Goal: Transaction & Acquisition: Purchase product/service

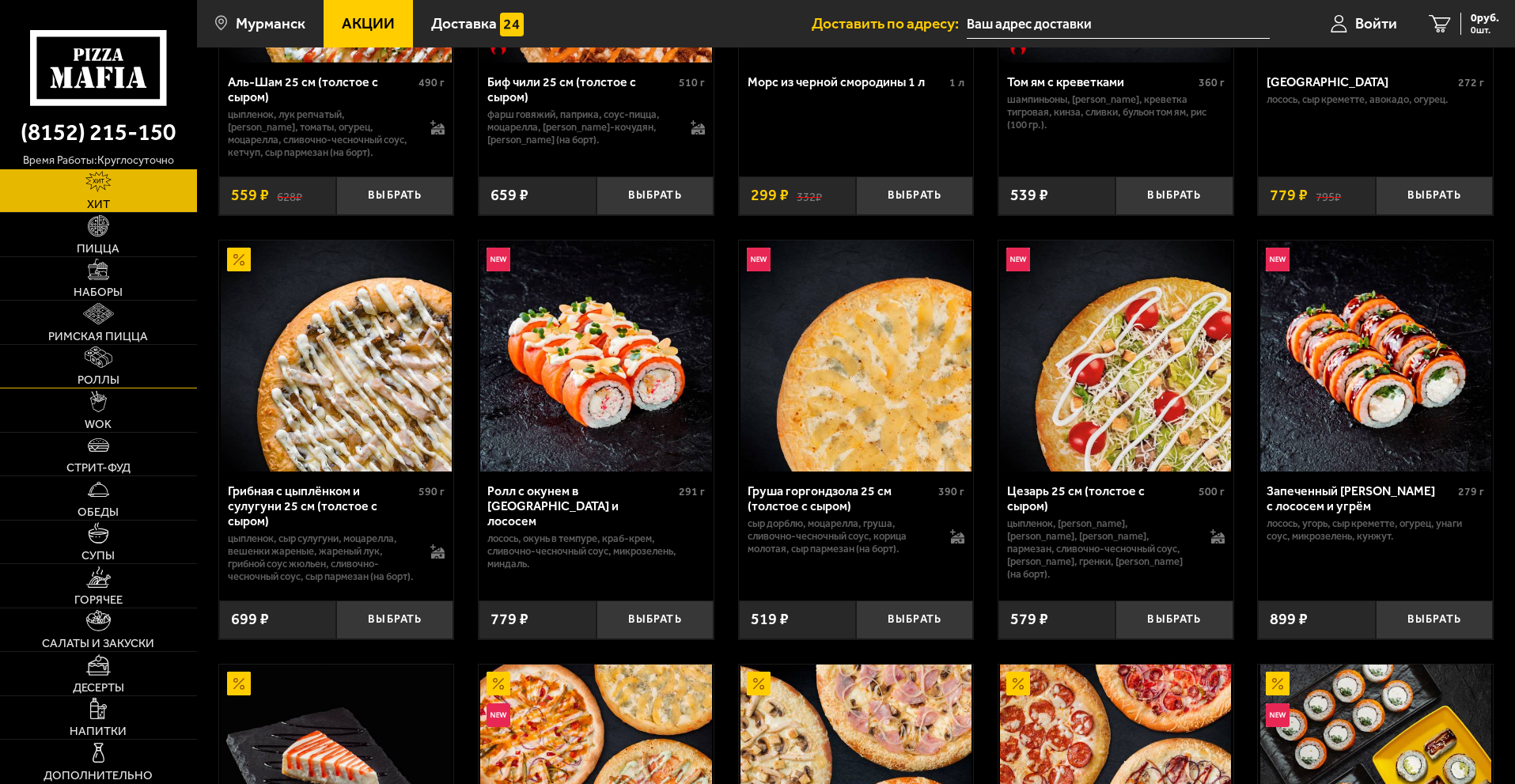
scroll to position [316, 0]
click at [103, 277] on img at bounding box center [98, 269] width 21 height 21
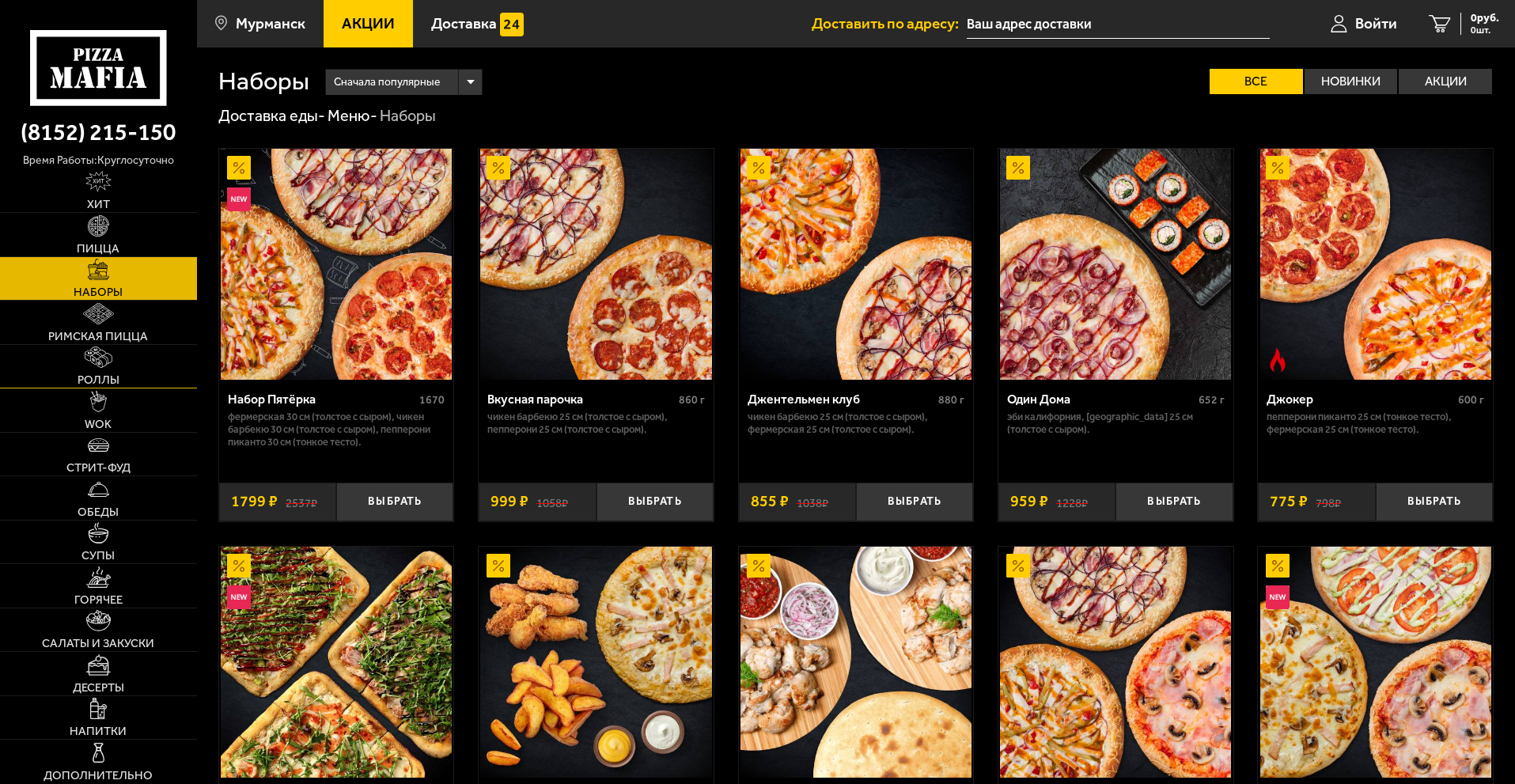
click at [109, 376] on span "Роллы" at bounding box center [98, 380] width 42 height 12
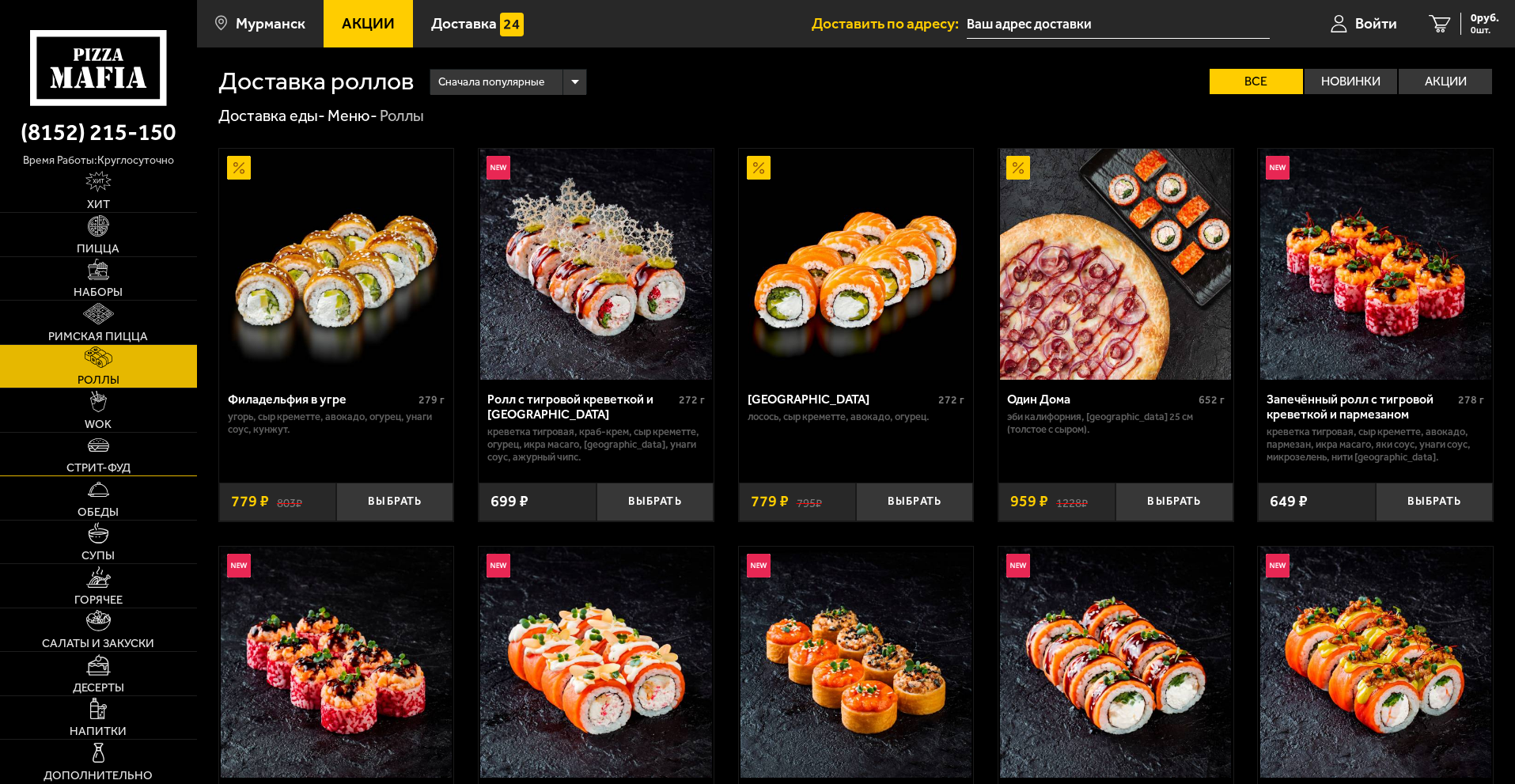
click at [110, 449] on link "Стрит-фуд" at bounding box center [98, 454] width 197 height 44
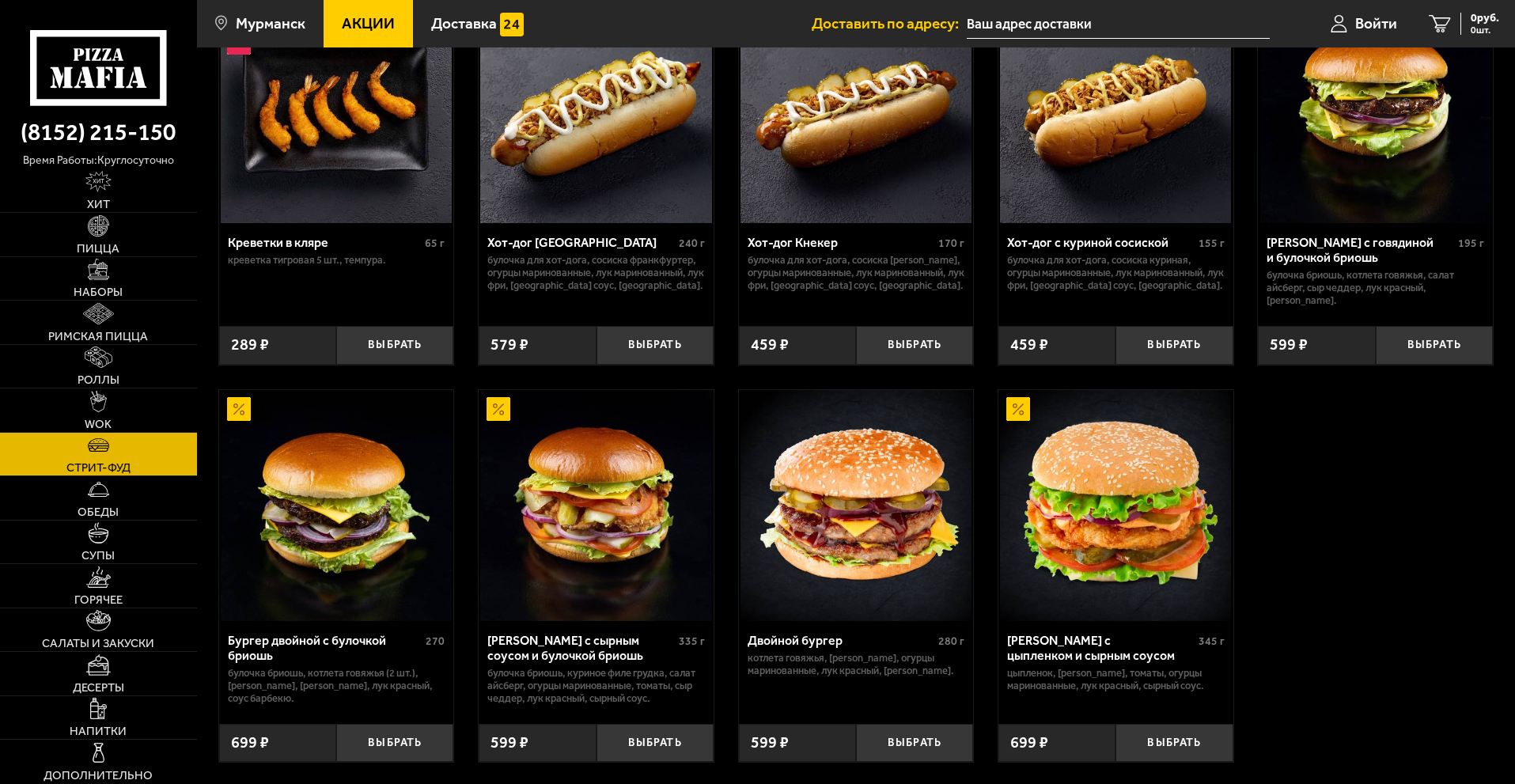
scroll to position [158, 0]
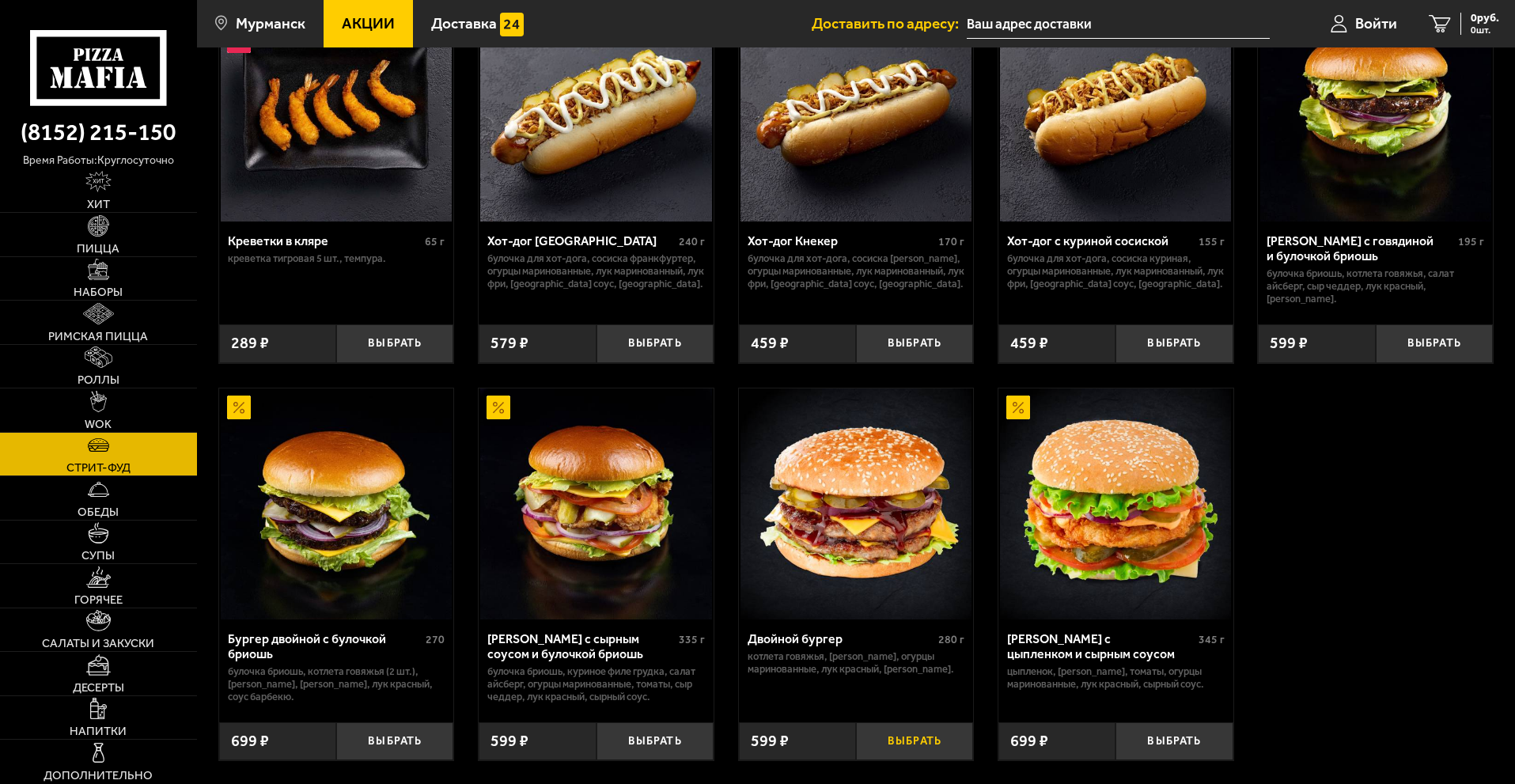
click at [917, 739] on button "Выбрать" at bounding box center [914, 741] width 117 height 39
click at [650, 744] on button "Выбрать" at bounding box center [654, 741] width 117 height 39
click at [1465, 23] on span "1198 руб." at bounding box center [1475, 18] width 48 height 11
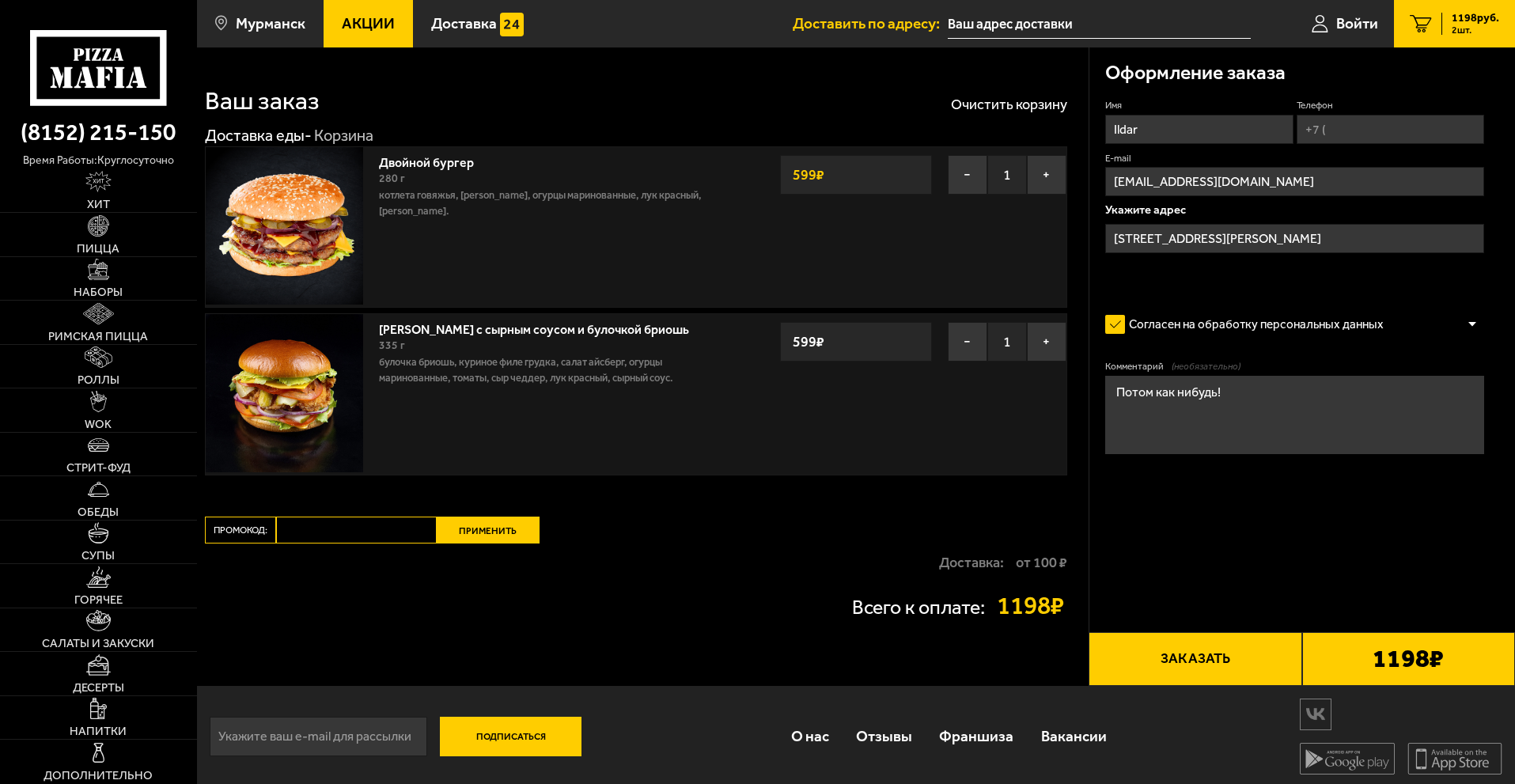
click at [1270, 240] on input "улица Свердлова, 4к2, подъезд 2" at bounding box center [1294, 238] width 379 height 29
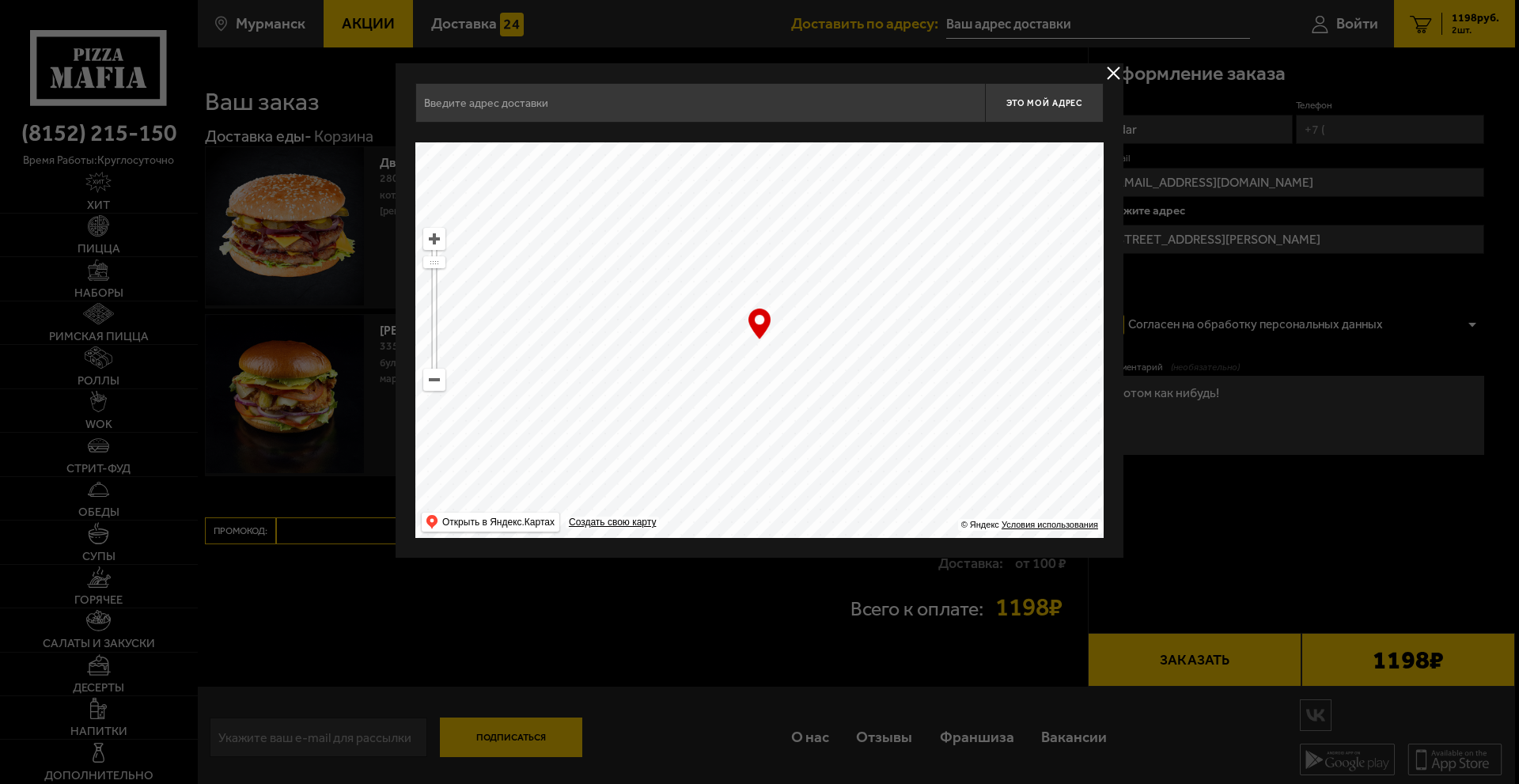
click at [573, 103] on input "text" at bounding box center [700, 103] width 569 height 40
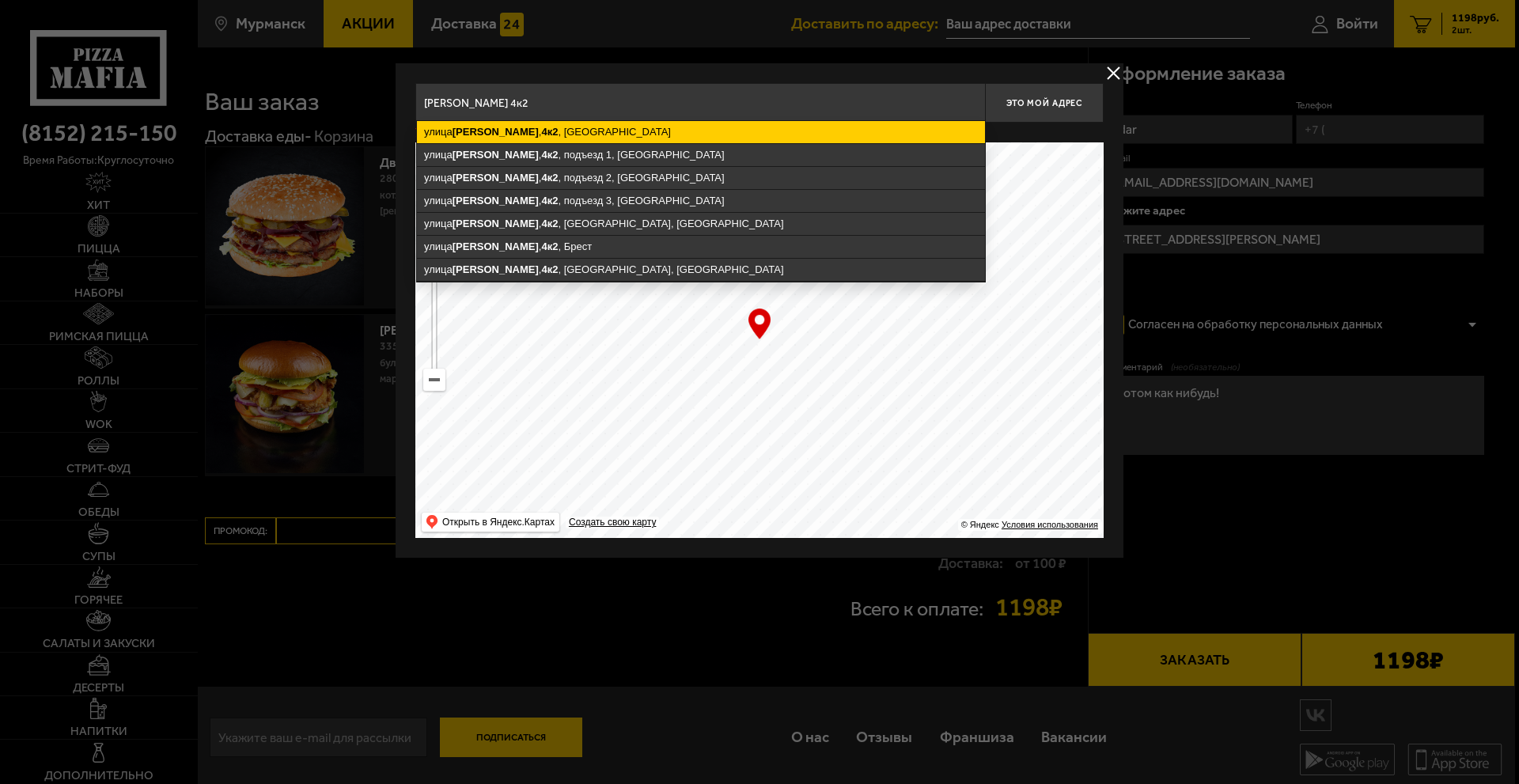
click at [594, 127] on ymaps "улица Свердлова , 4к2 , Мурманск" at bounding box center [701, 132] width 568 height 22
type input "Мурманск, улица Свердлова, 4к2"
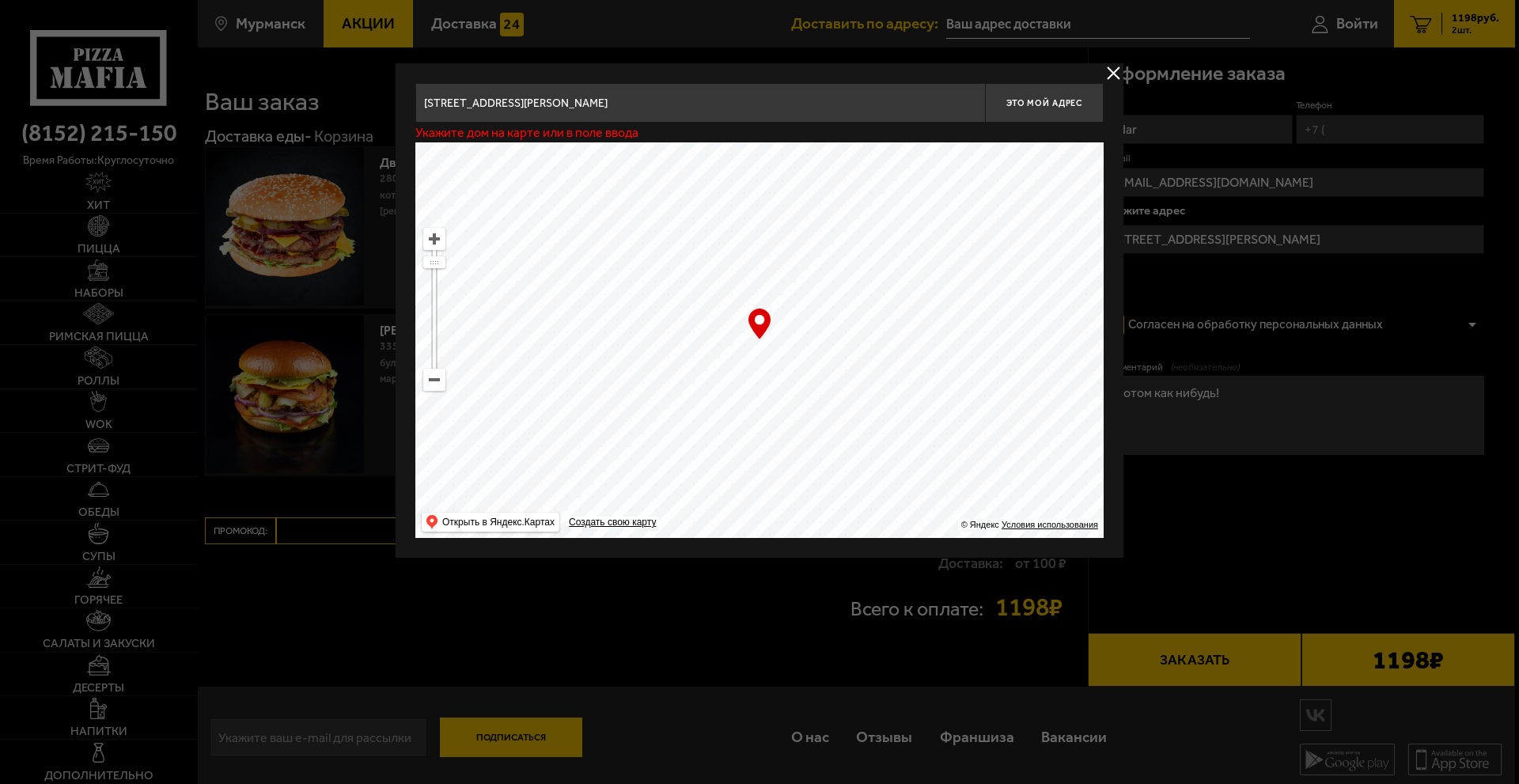
type input "улица Свердлова, 4к2"
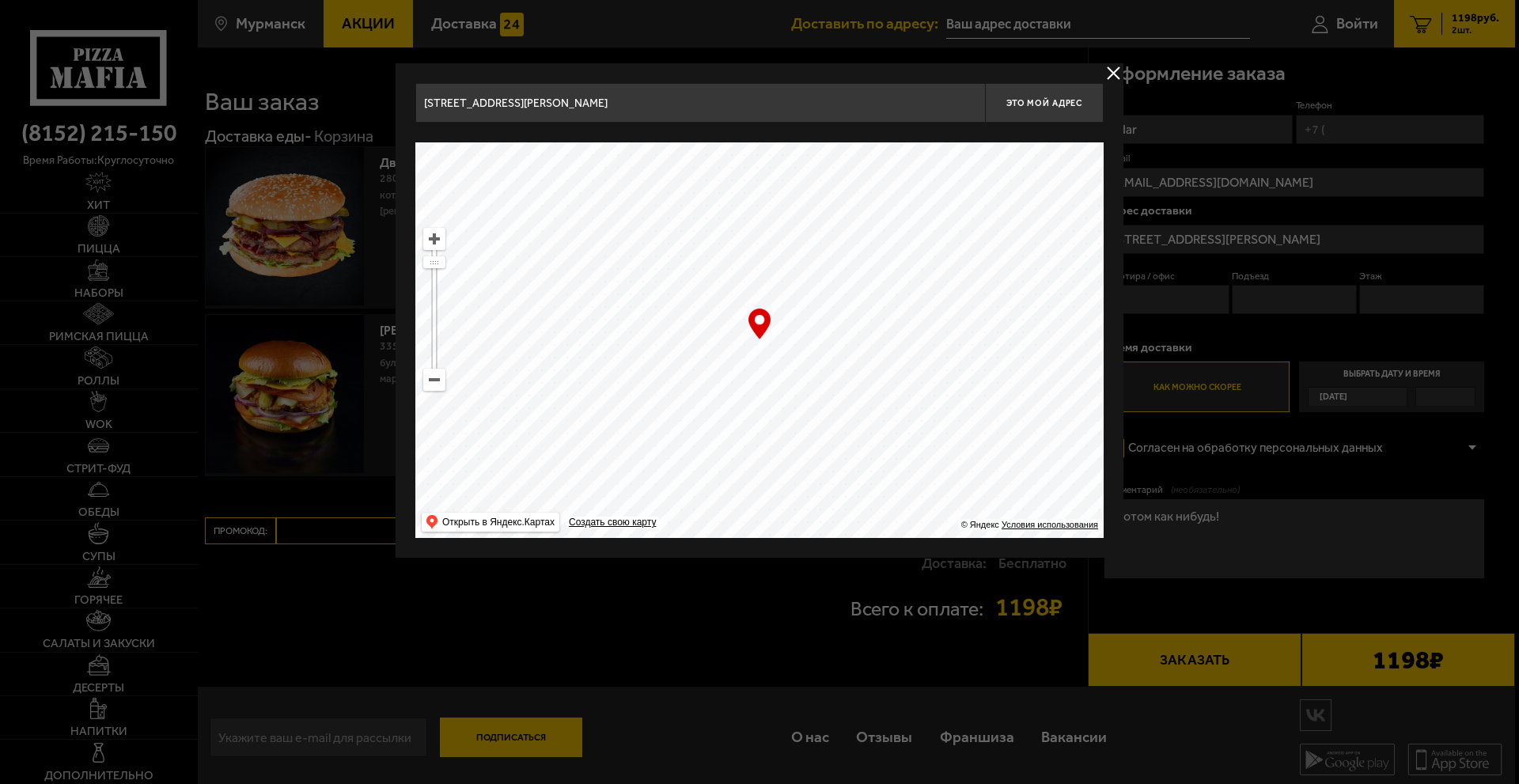
click at [1267, 337] on div at bounding box center [760, 392] width 1519 height 784
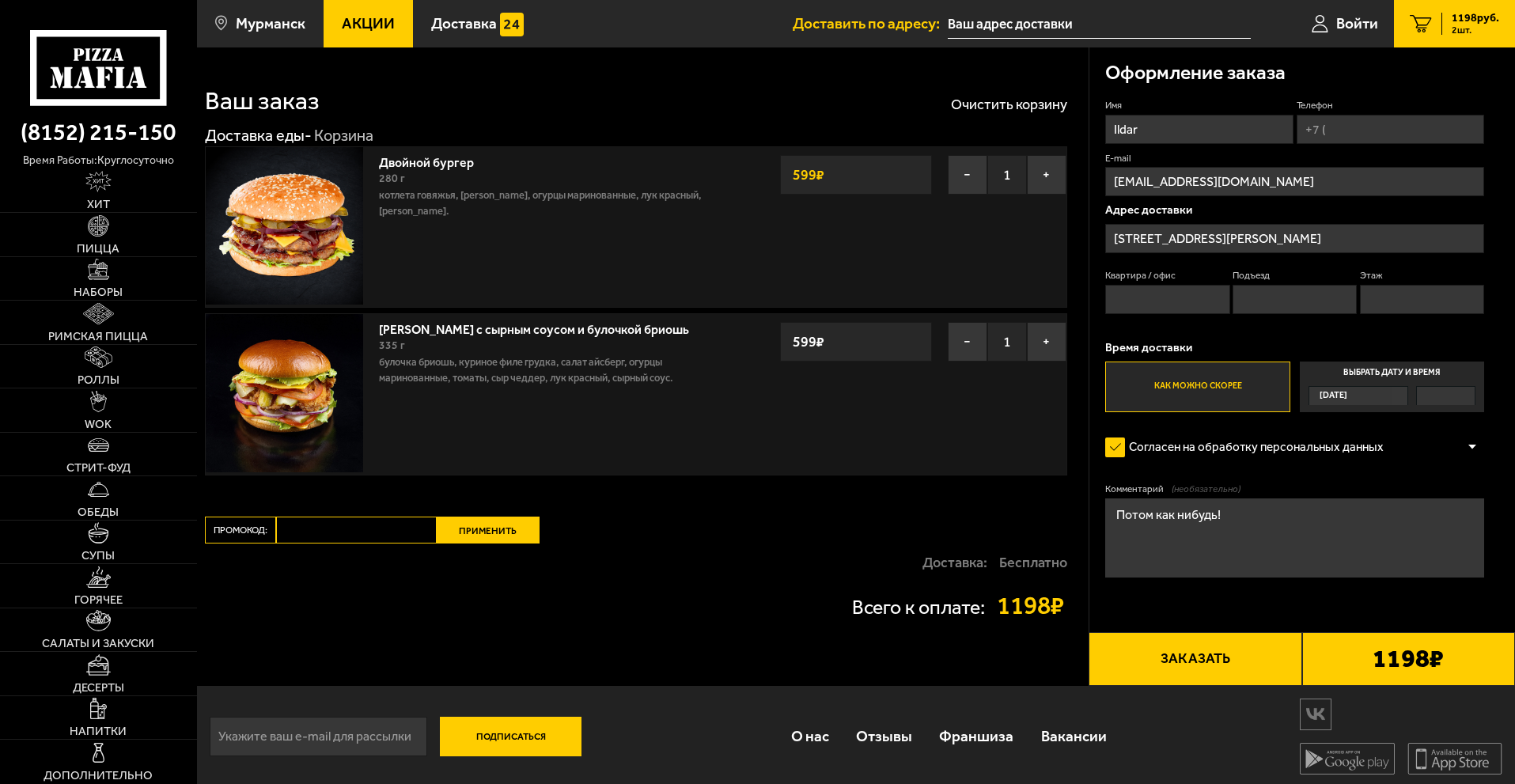
click at [1153, 293] on input "Квартира / офис" at bounding box center [1167, 299] width 124 height 29
type input "38"
click at [1259, 297] on input "Подъезд" at bounding box center [1294, 299] width 124 height 29
type input "2"
click at [1393, 302] on input "Этаж" at bounding box center [1422, 299] width 124 height 29
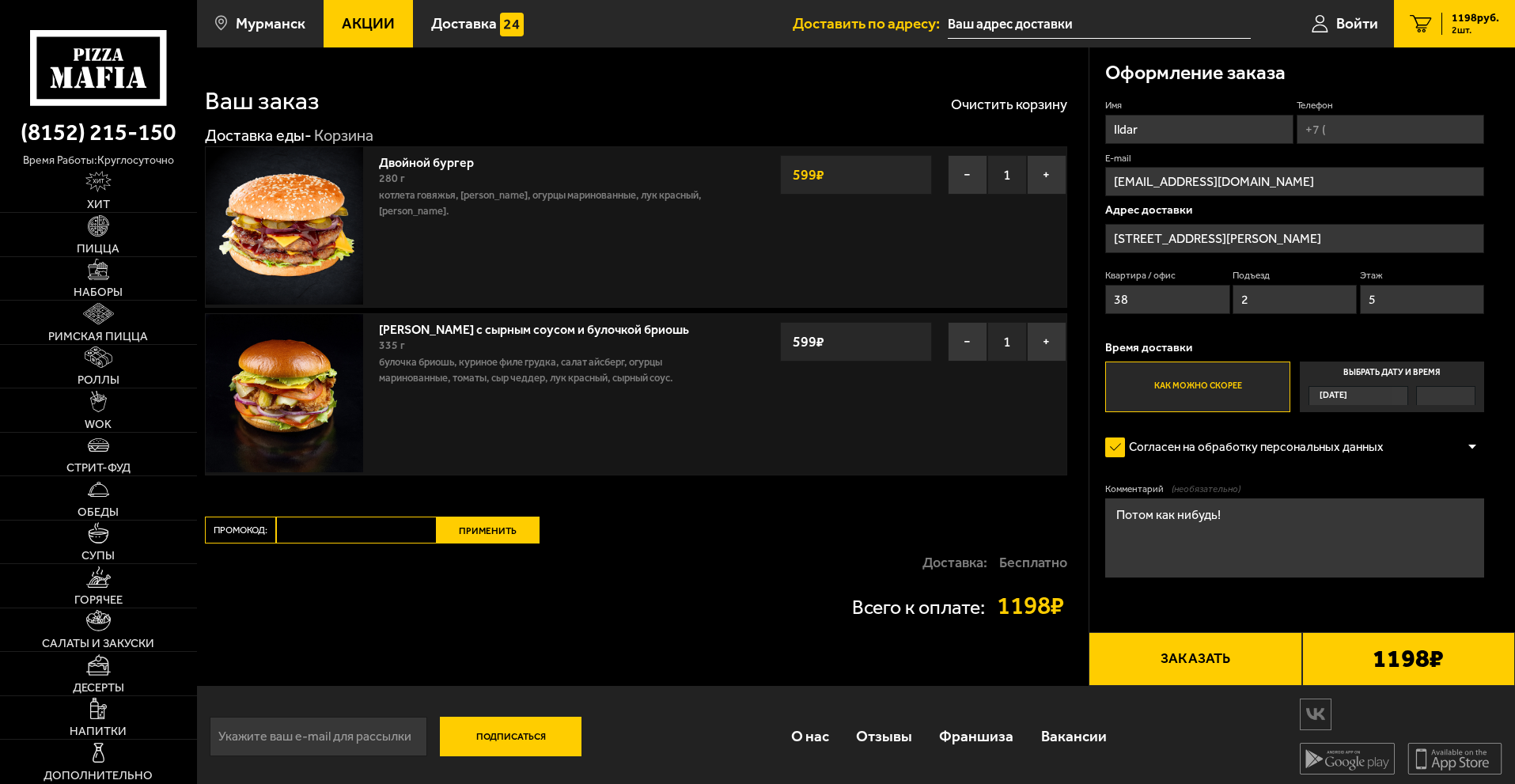
type input "5"
click at [1203, 653] on button "Заказать" at bounding box center [1194, 659] width 213 height 54
click at [1349, 137] on input "Телефон" at bounding box center [1389, 129] width 187 height 29
type input "+7 (953) 309-43-95"
click at [1186, 649] on button "Заказать" at bounding box center [1194, 659] width 213 height 54
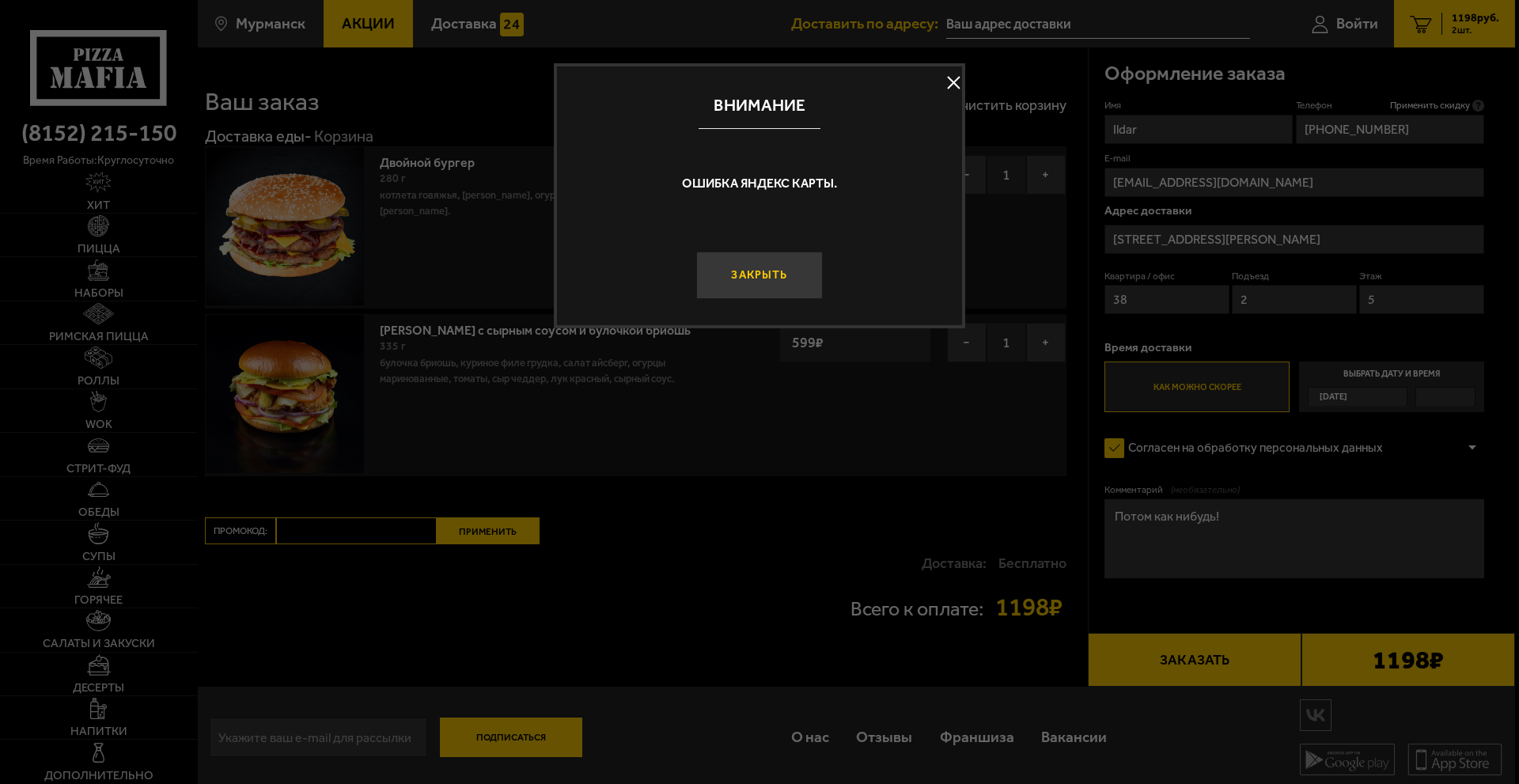
click at [791, 281] on button "Закрыть" at bounding box center [759, 275] width 127 height 48
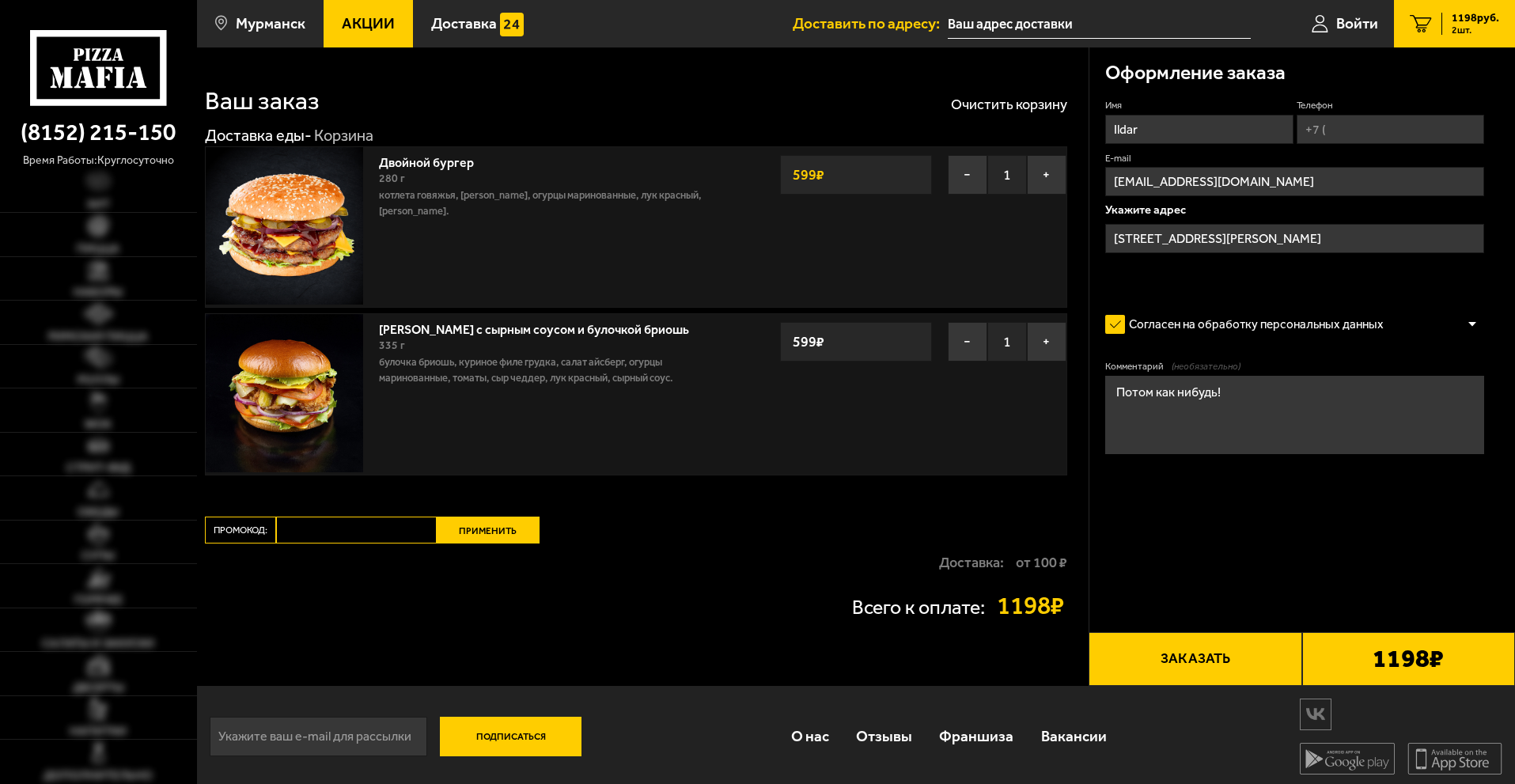
click at [1319, 128] on input "Телефон" at bounding box center [1389, 129] width 187 height 29
type input "+7 (953) 309-43-95"
click at [1247, 241] on input "улица Свердлова, 4к2, подъезд 2" at bounding box center [1294, 238] width 379 height 29
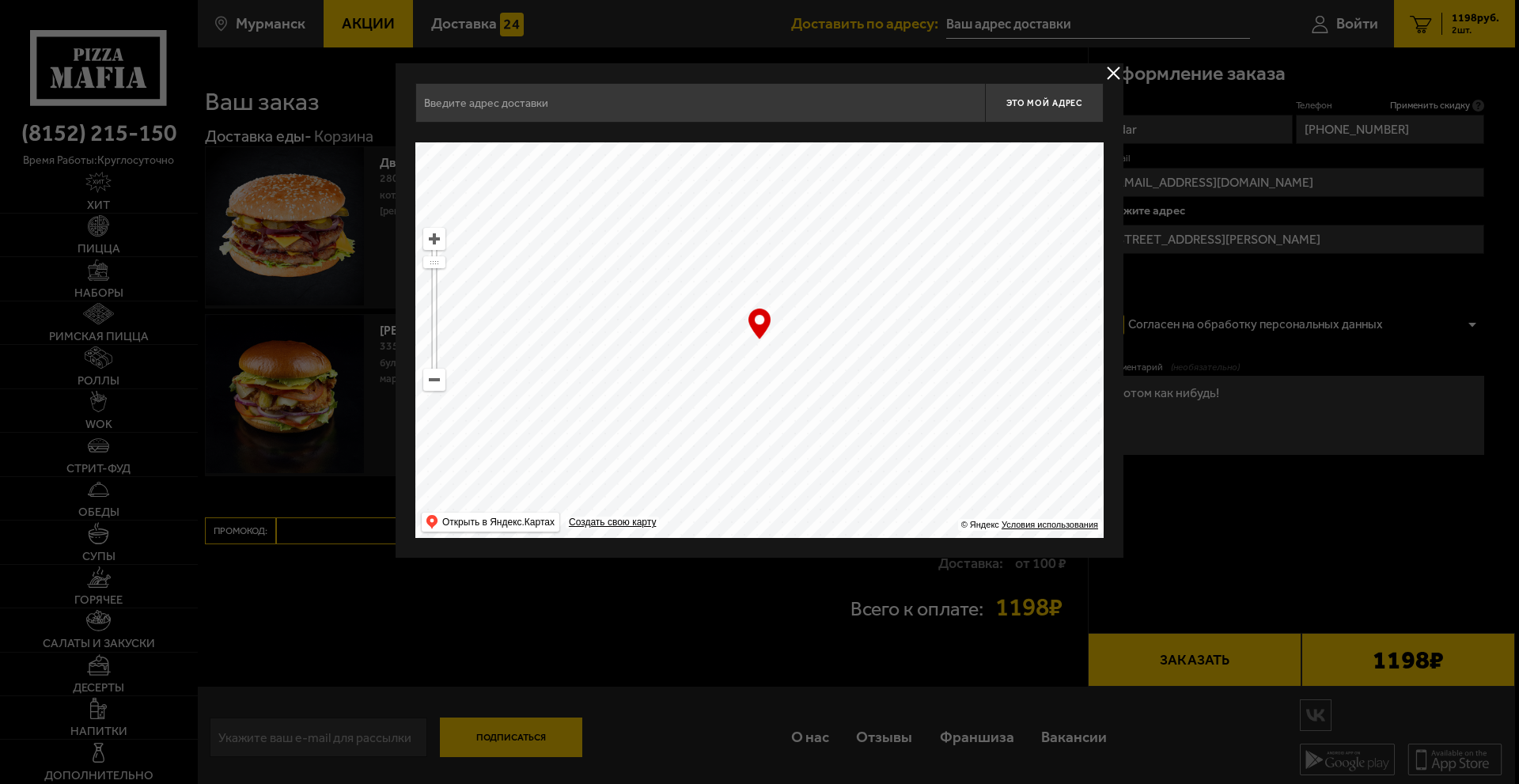
click at [1275, 265] on div at bounding box center [760, 392] width 1519 height 784
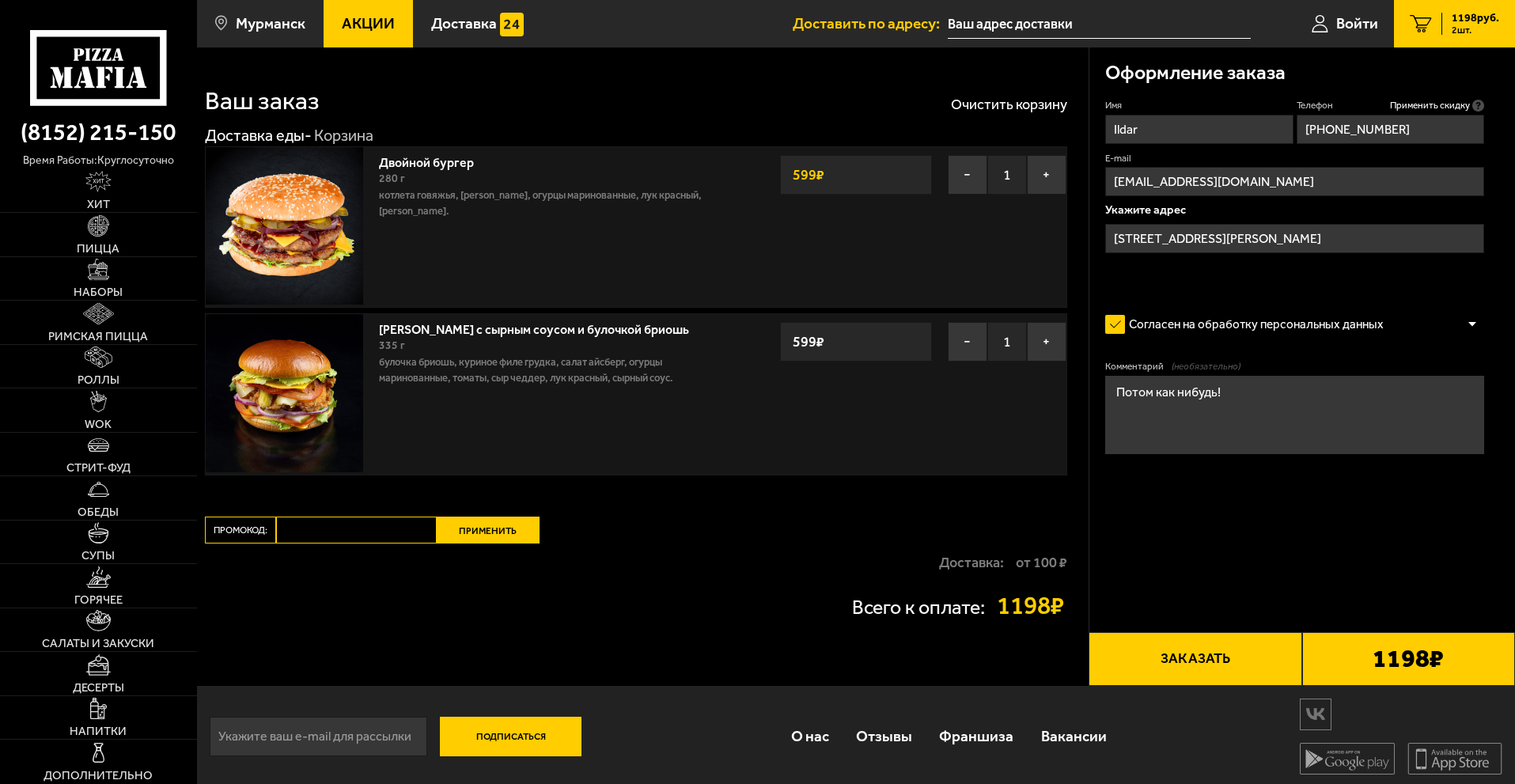
click at [1215, 660] on button "Заказать" at bounding box center [1194, 659] width 213 height 54
click at [1259, 240] on input "улица Свердлова, 4к2, подъезд 2" at bounding box center [1294, 238] width 379 height 29
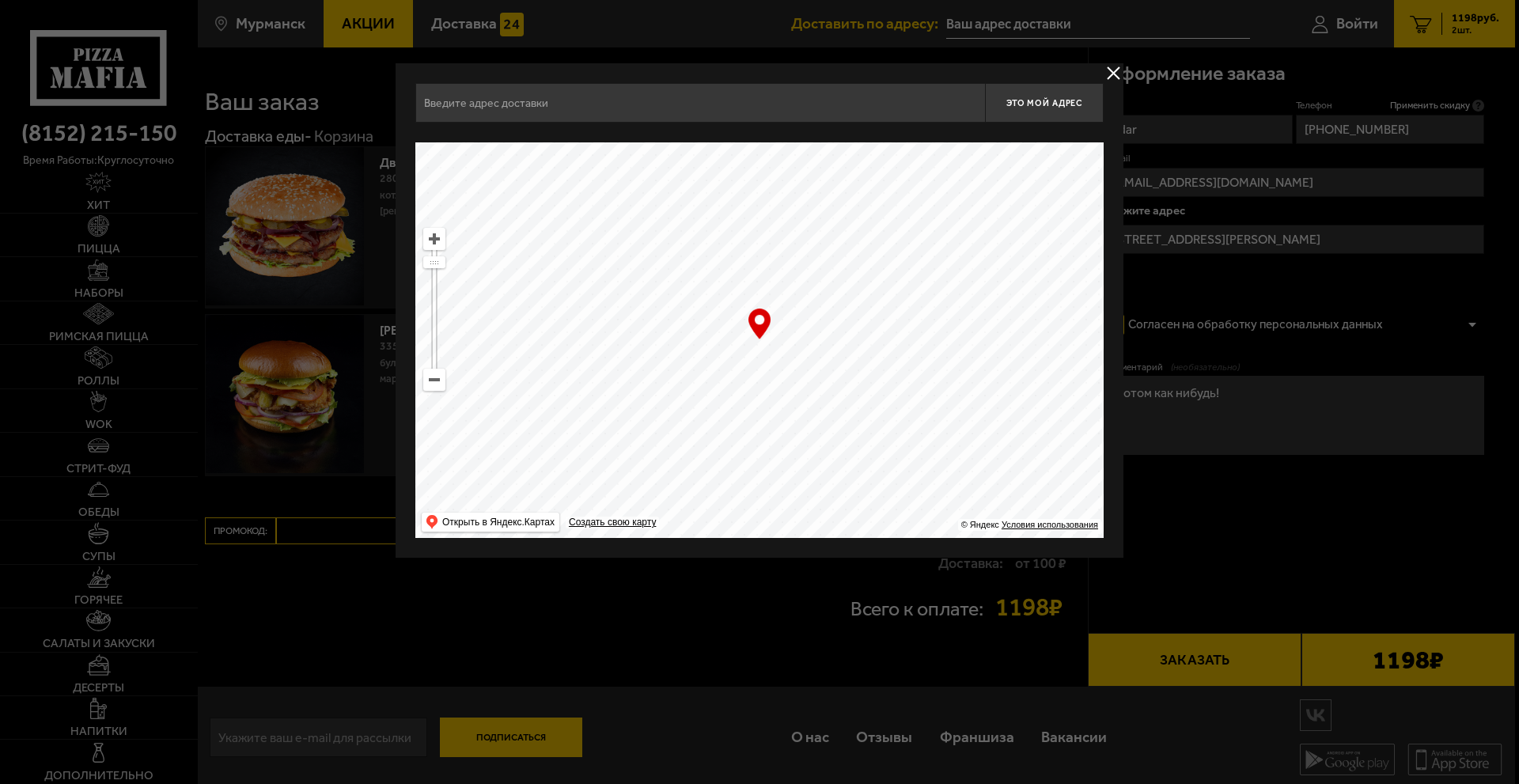
click at [545, 104] on input "text" at bounding box center [700, 103] width 569 height 40
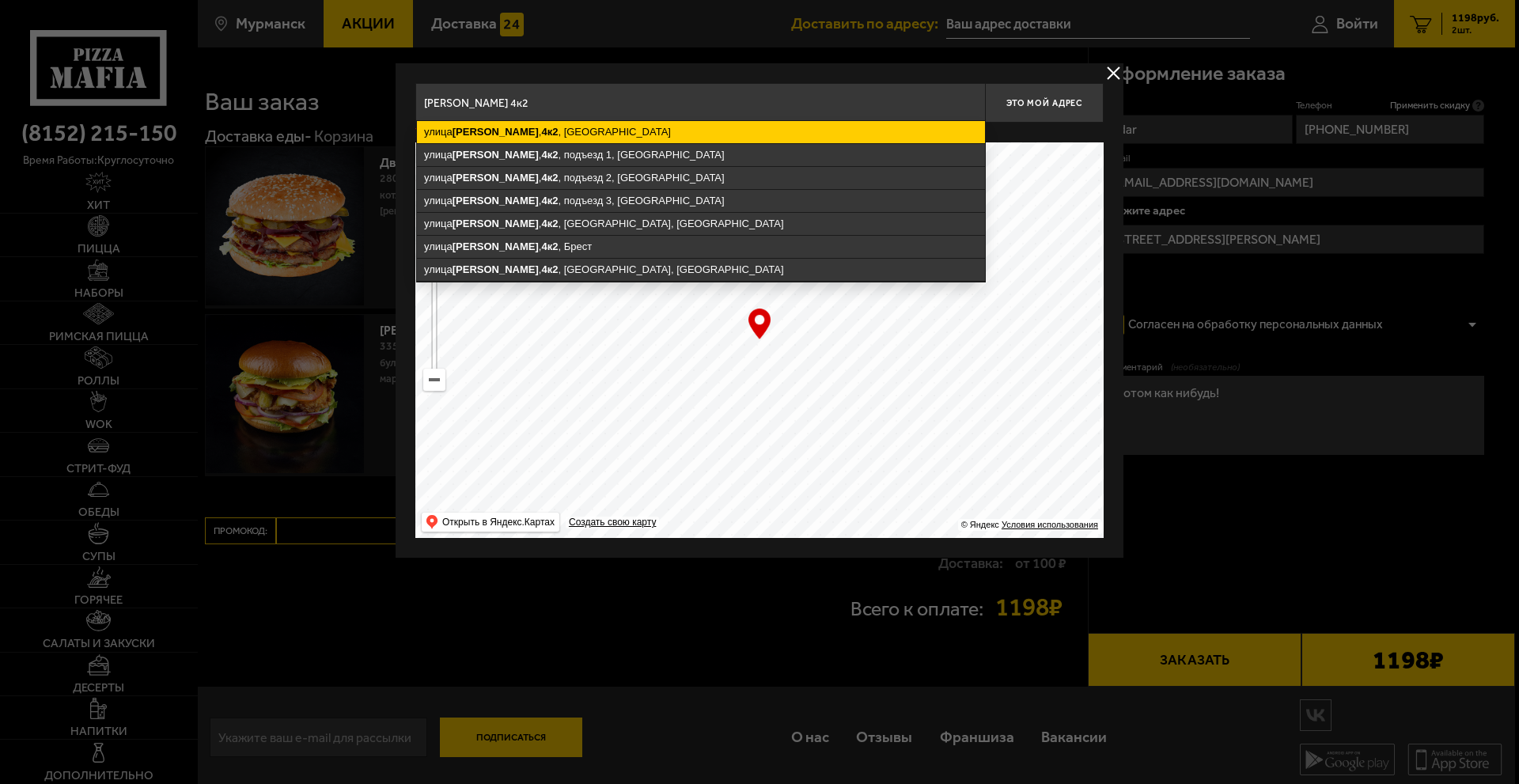
click at [559, 131] on ymaps "улица Свердлова , 4к2 , Мурманск" at bounding box center [701, 132] width 568 height 22
type input "Мурманск, улица Свердлова, 4к2"
type input "улица Свердлова, 4к2"
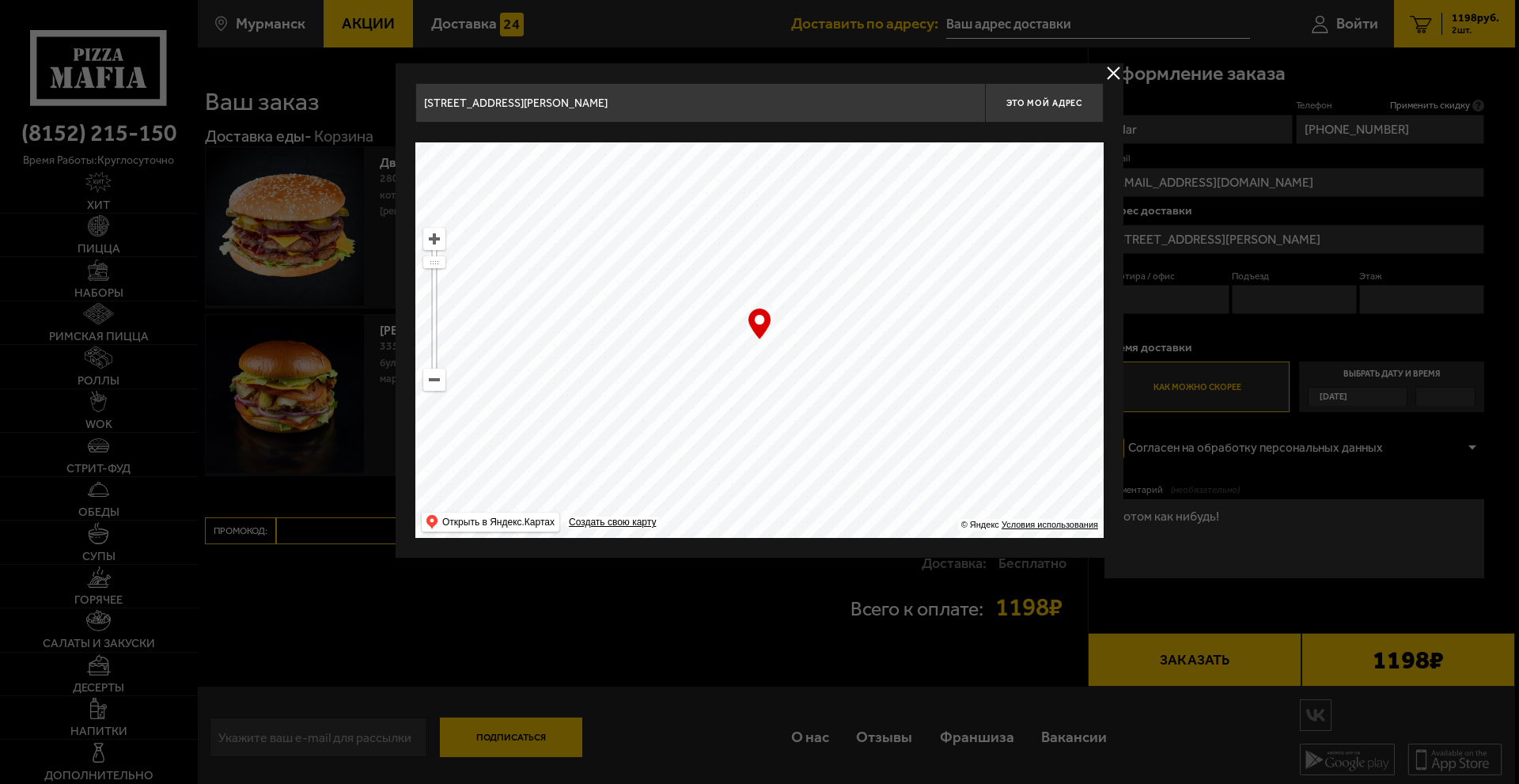
click at [1113, 68] on button "delivery type" at bounding box center [1113, 72] width 20 height 20
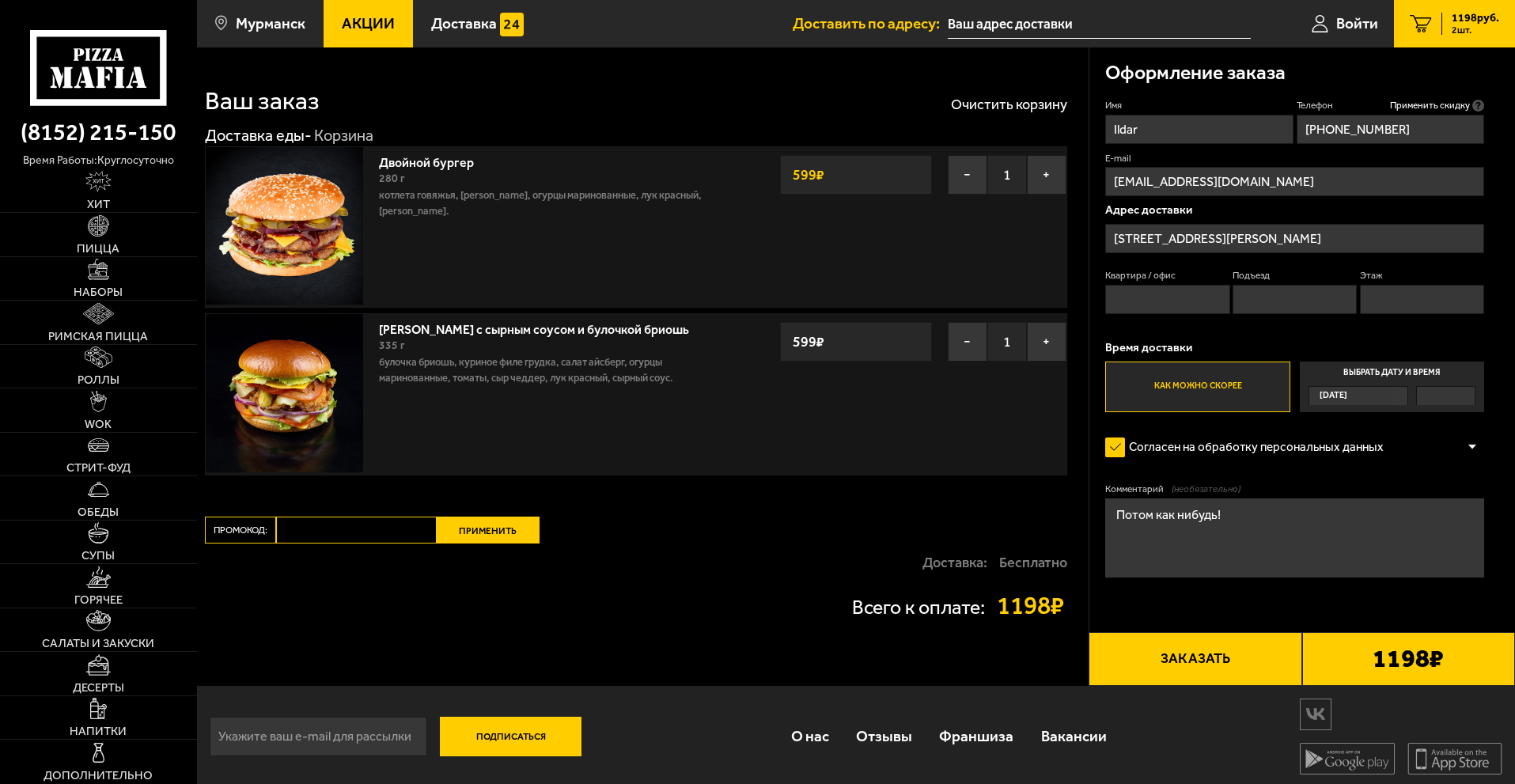
click at [1152, 293] on input "Квартира / офис" at bounding box center [1167, 299] width 124 height 29
type input "38"
click at [1262, 306] on input "Подъезд" at bounding box center [1294, 299] width 124 height 29
type input "2"
click at [1395, 298] on input "Этаж" at bounding box center [1422, 299] width 124 height 29
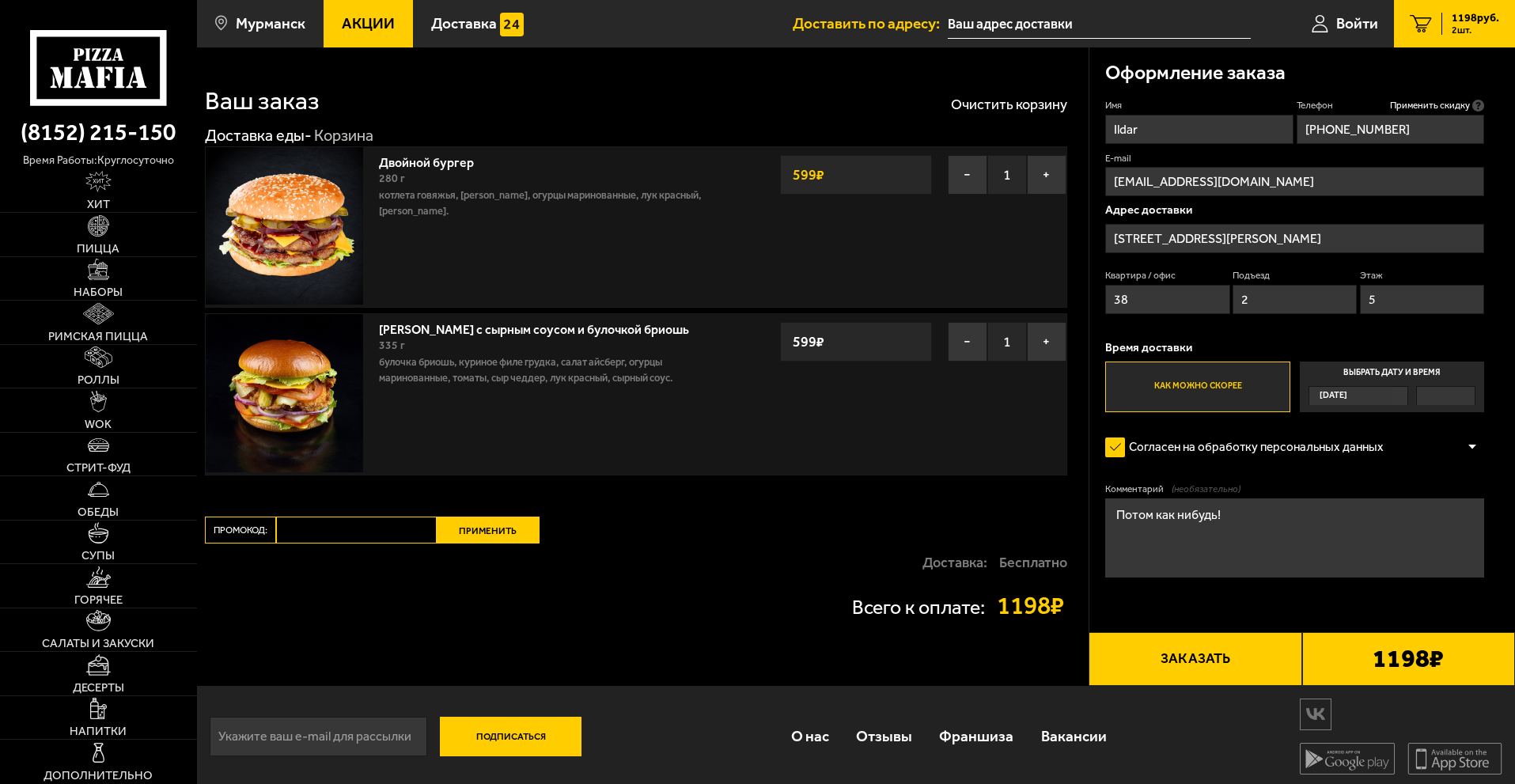
type input "5"
click at [1214, 655] on button "Заказать" at bounding box center [1194, 659] width 213 height 54
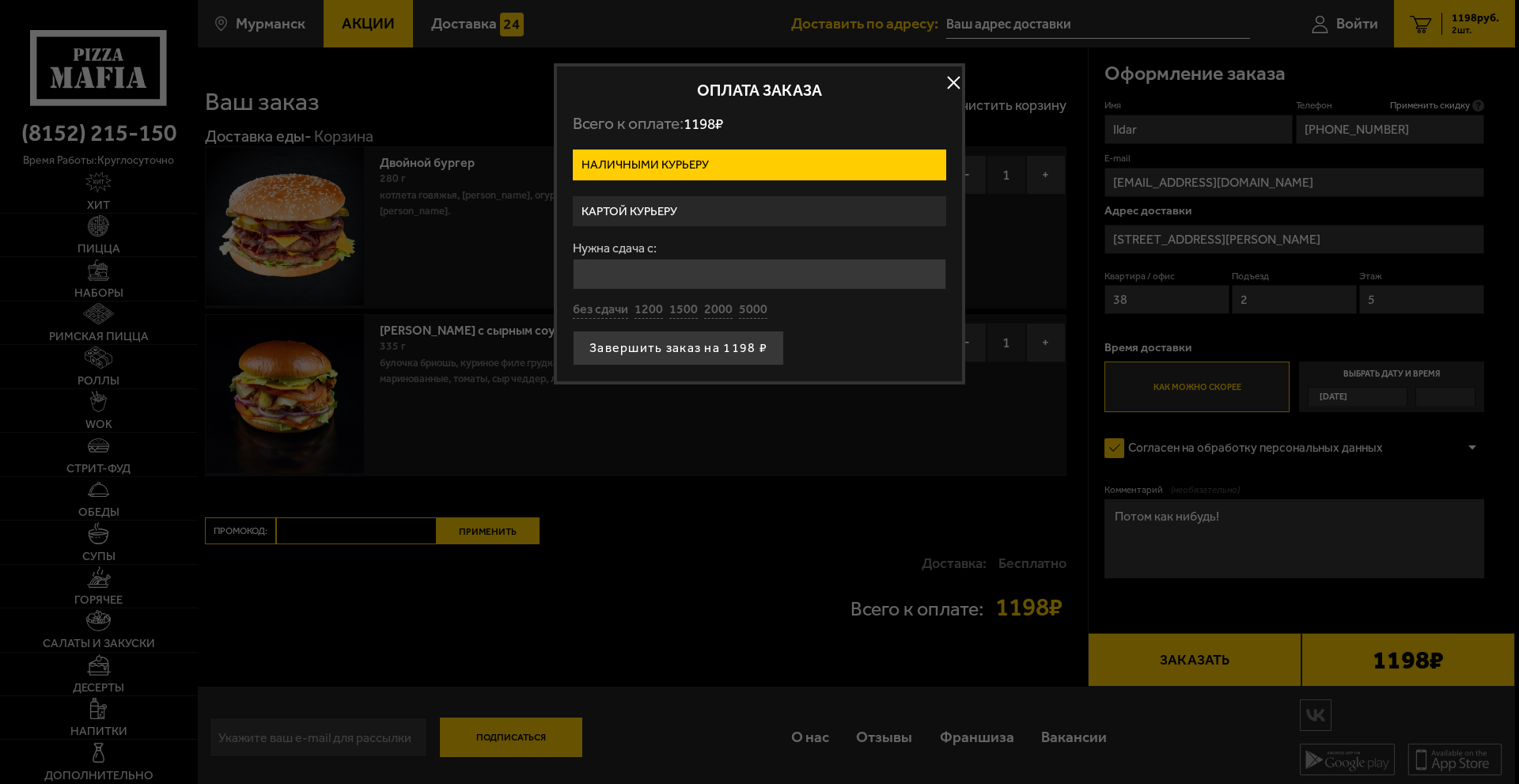
click at [658, 214] on label "Картой курьеру" at bounding box center [759, 211] width 373 height 31
click at [0, 0] on input "Картой курьеру" at bounding box center [0, 0] width 0 height 0
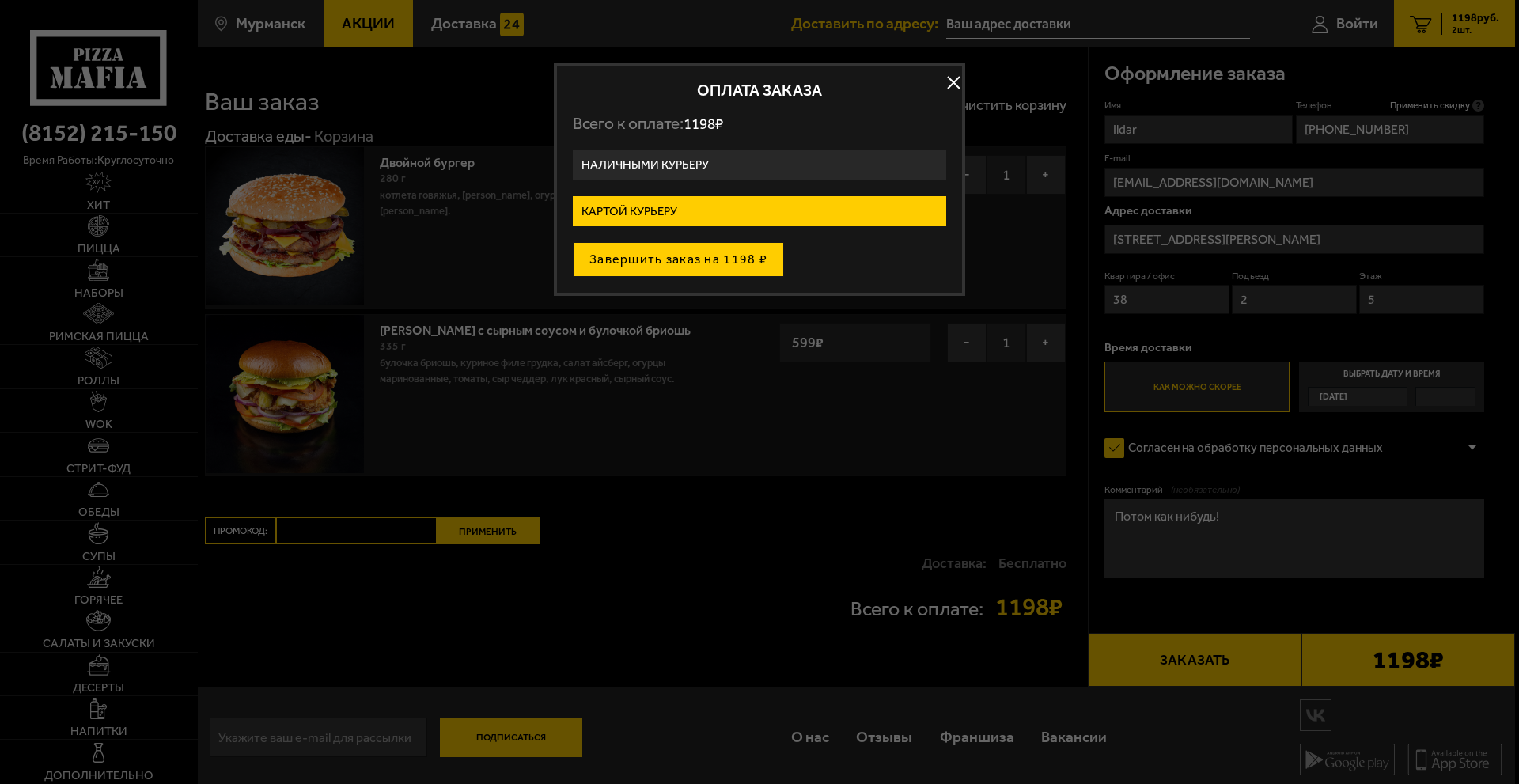
click at [681, 256] on button "Завершить заказ на 1198 ₽" at bounding box center [677, 259] width 211 height 35
